Goal: Information Seeking & Learning: Learn about a topic

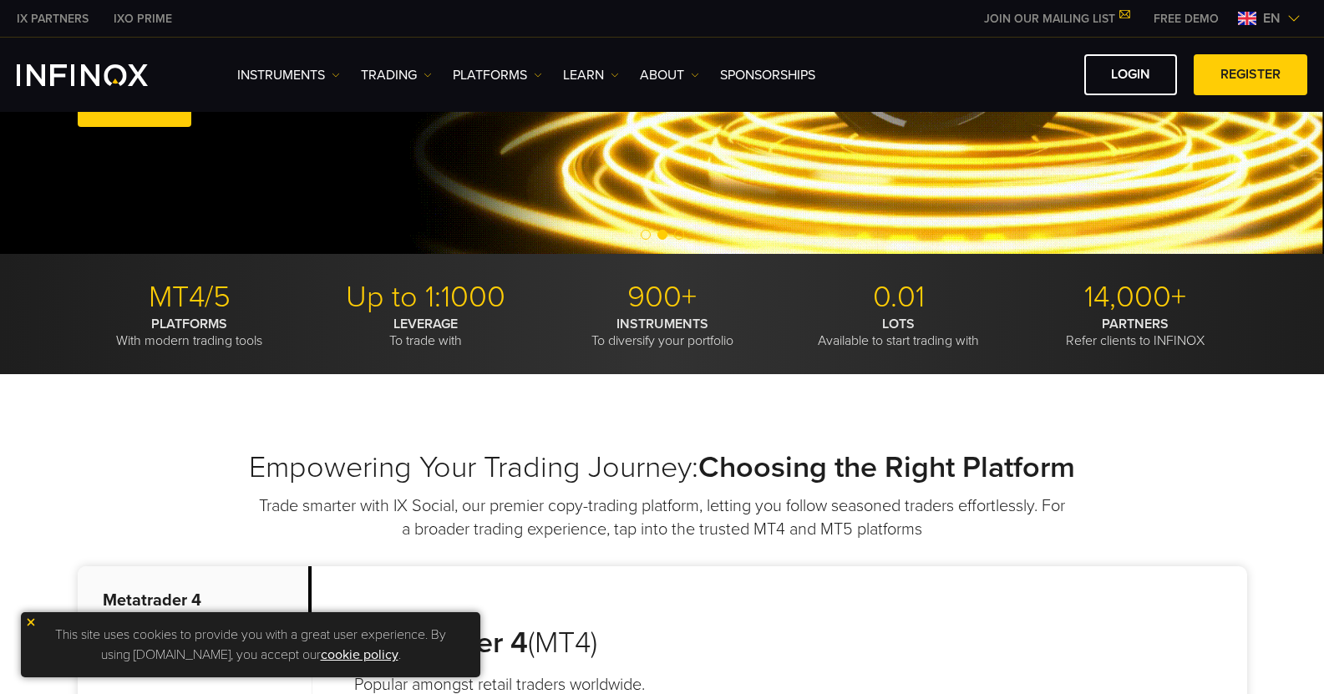
scroll to position [334, 0]
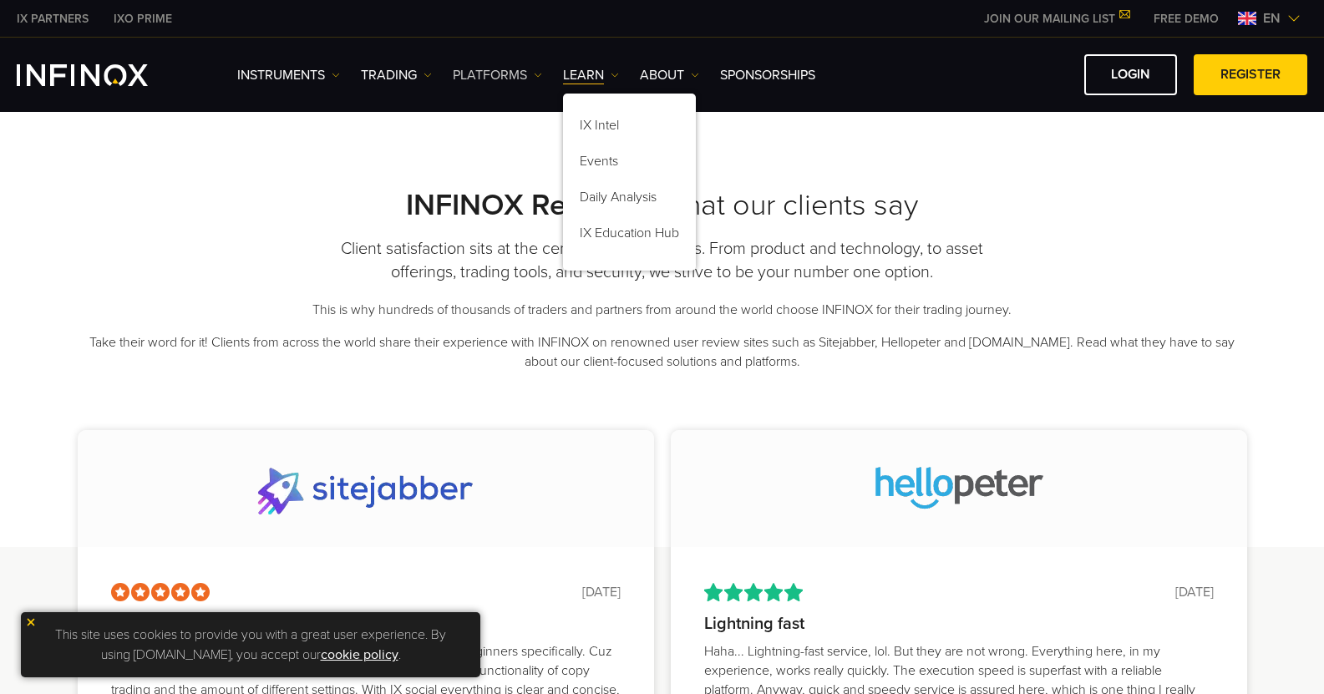
click at [475, 73] on link "PLATFORMS" at bounding box center [497, 75] width 89 height 20
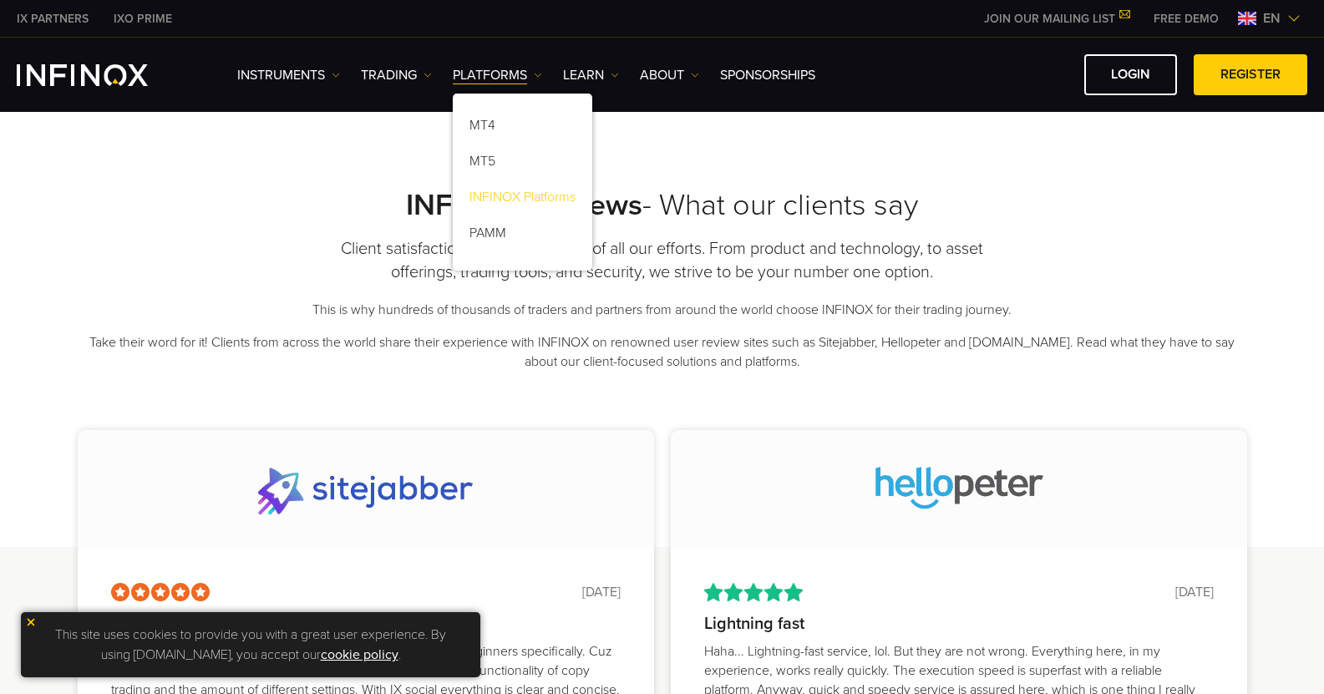
click at [508, 197] on link "INFINOX Platforms" at bounding box center [523, 200] width 140 height 36
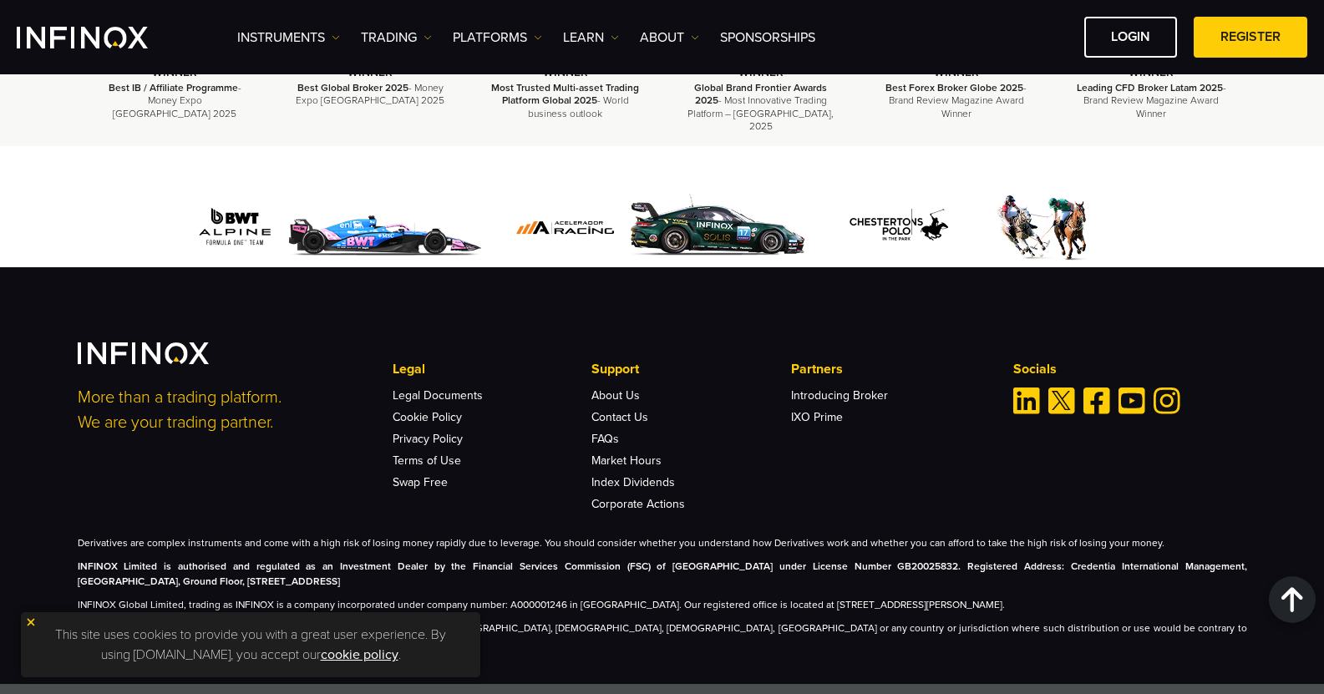
scroll to position [5062, 0]
